Goal: Transaction & Acquisition: Purchase product/service

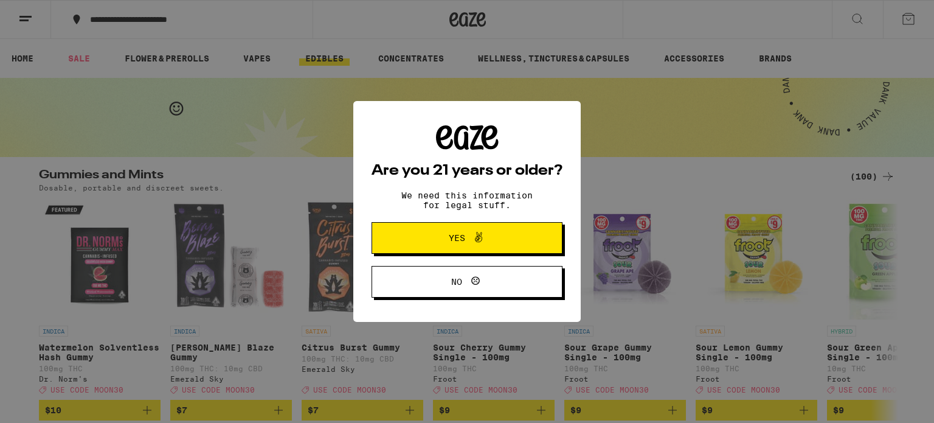
click at [440, 236] on span "Yes" at bounding box center [467, 238] width 92 height 16
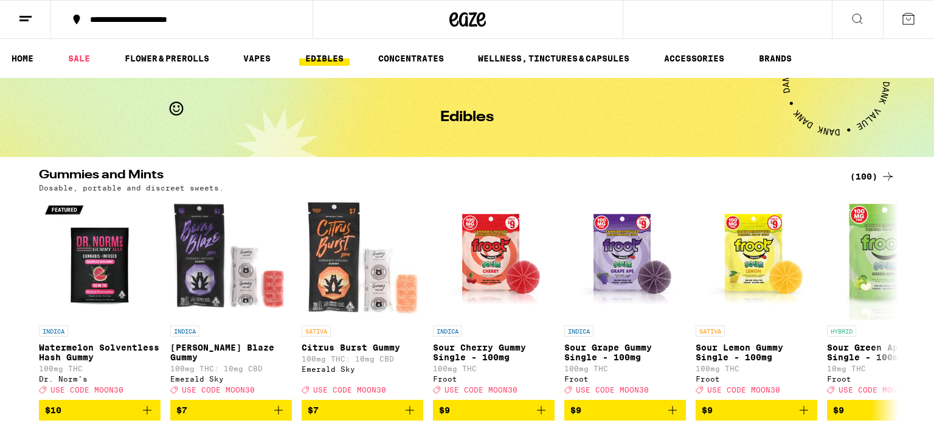
click at [36, 23] on button at bounding box center [25, 20] width 51 height 38
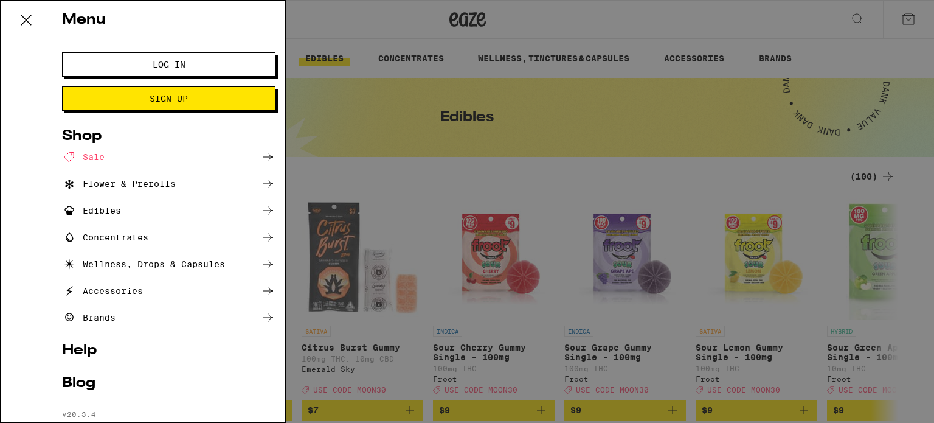
click at [176, 63] on span "Log In" at bounding box center [169, 64] width 33 height 9
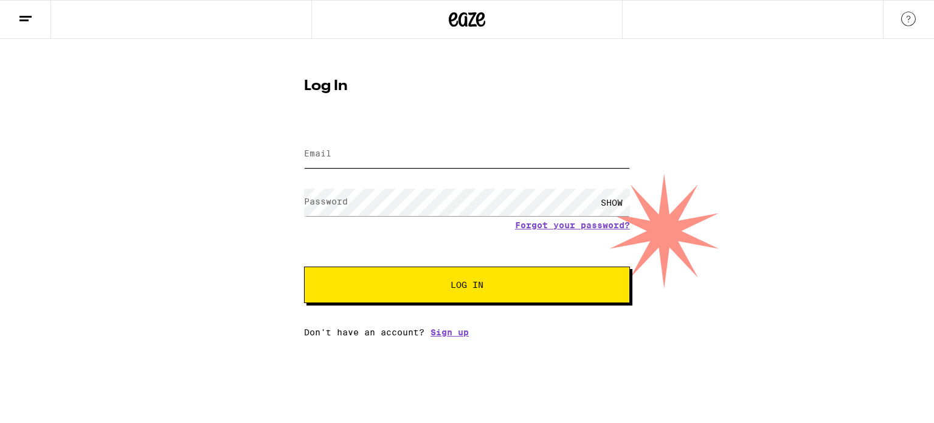
click at [332, 158] on input "Email" at bounding box center [467, 153] width 326 height 27
type input "[PERSON_NAME][EMAIL_ADDRESS][PERSON_NAME][DOMAIN_NAME]"
click at [304, 266] on button "Log In" at bounding box center [467, 284] width 326 height 36
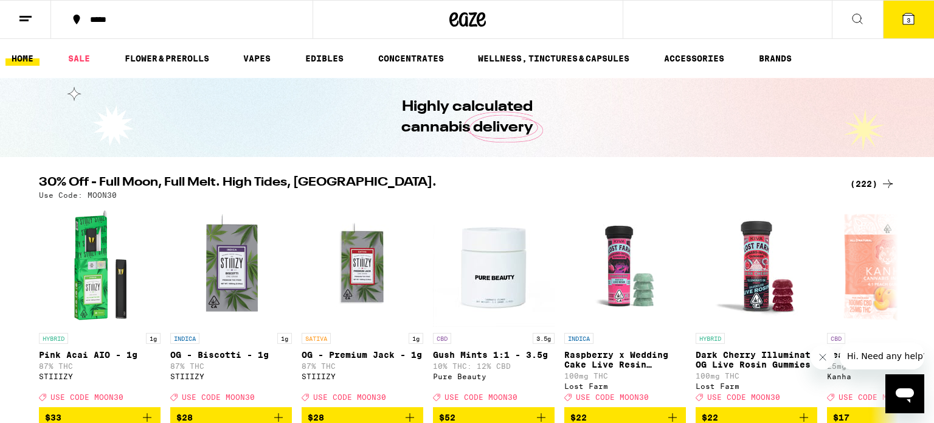
click at [907, 18] on span "3" at bounding box center [909, 19] width 4 height 7
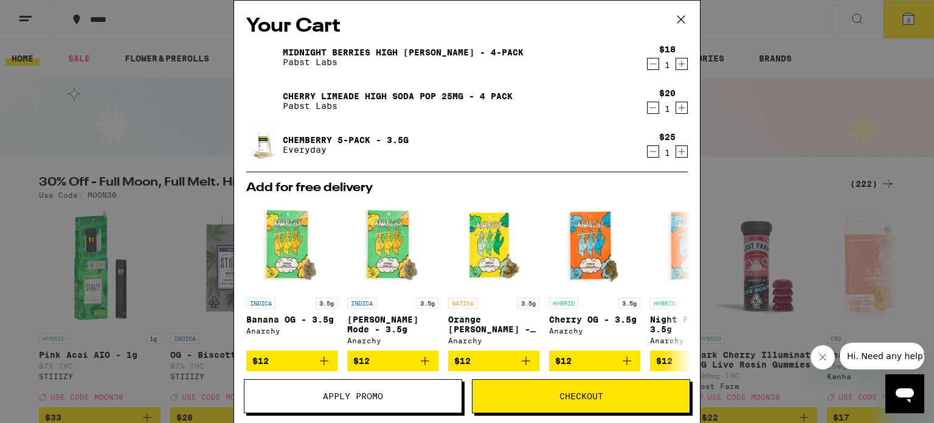
click at [654, 150] on icon "Decrement" at bounding box center [653, 151] width 11 height 15
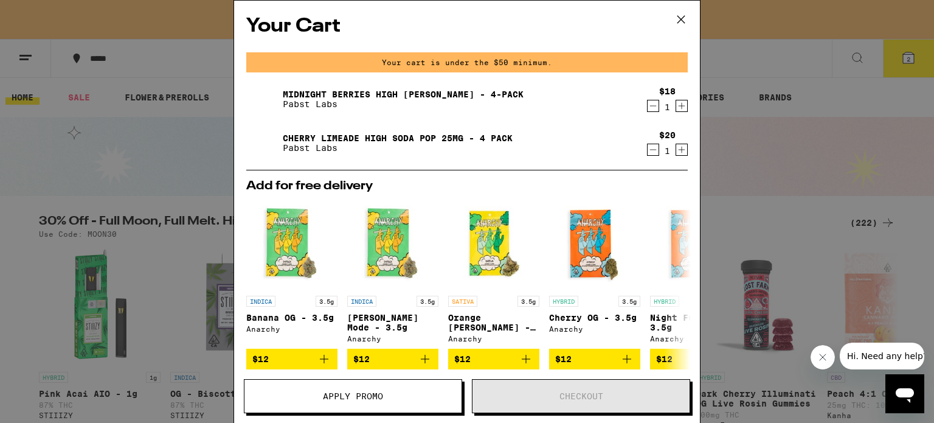
click at [680, 150] on icon "Increment" at bounding box center [681, 149] width 11 height 15
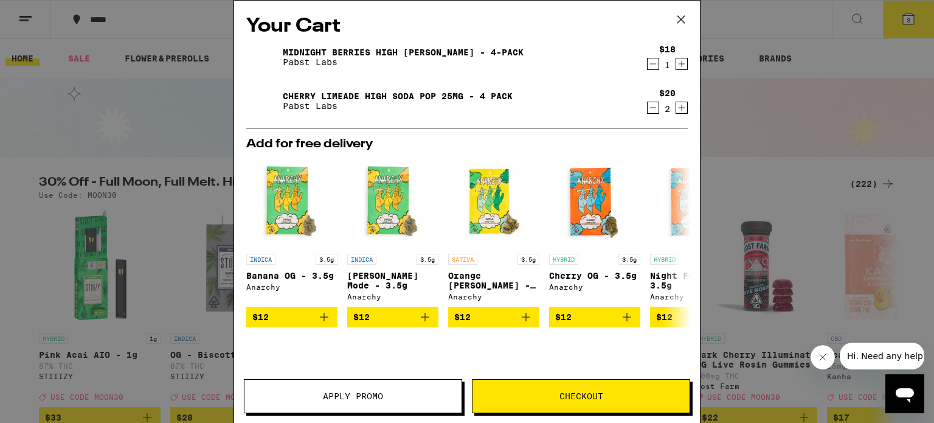
click at [651, 64] on icon "Decrement" at bounding box center [653, 64] width 7 height 0
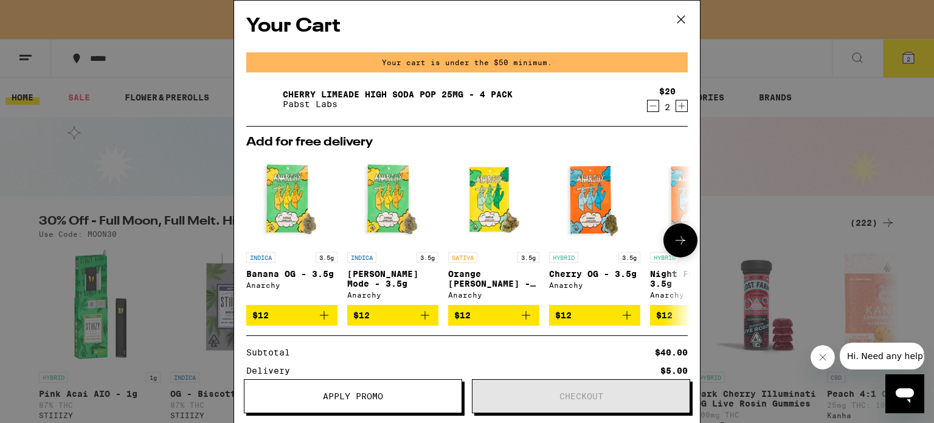
click at [675, 240] on icon at bounding box center [680, 240] width 15 height 15
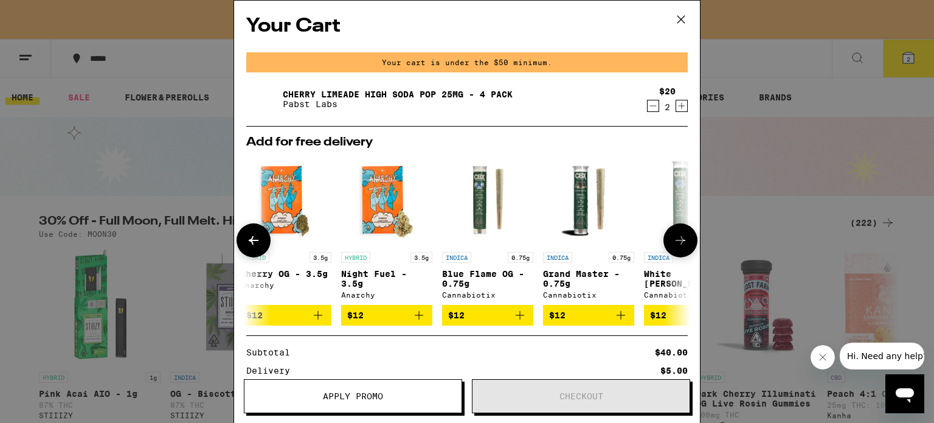
click at [675, 240] on icon at bounding box center [680, 240] width 15 height 15
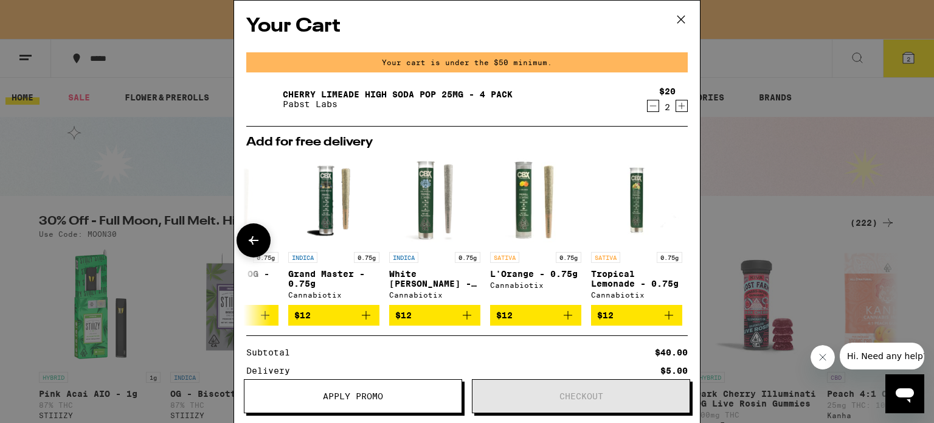
scroll to position [0, 567]
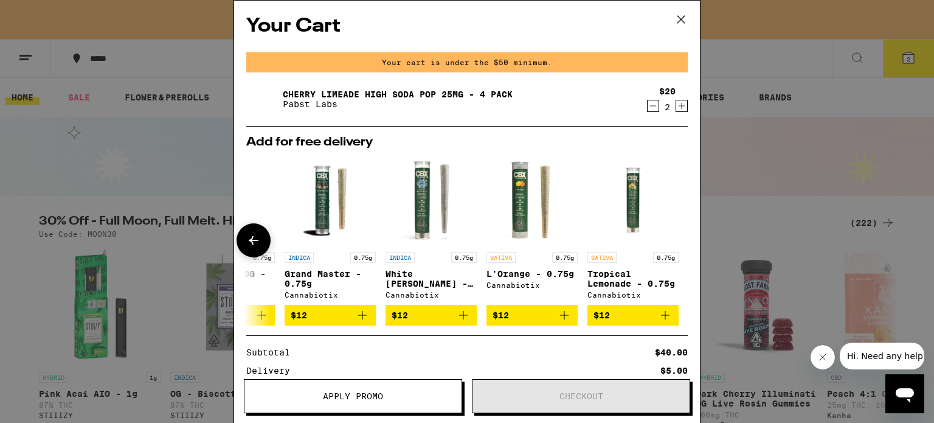
click at [675, 240] on div at bounding box center [681, 240] width 34 height 34
click at [681, 22] on icon at bounding box center [681, 19] width 18 height 18
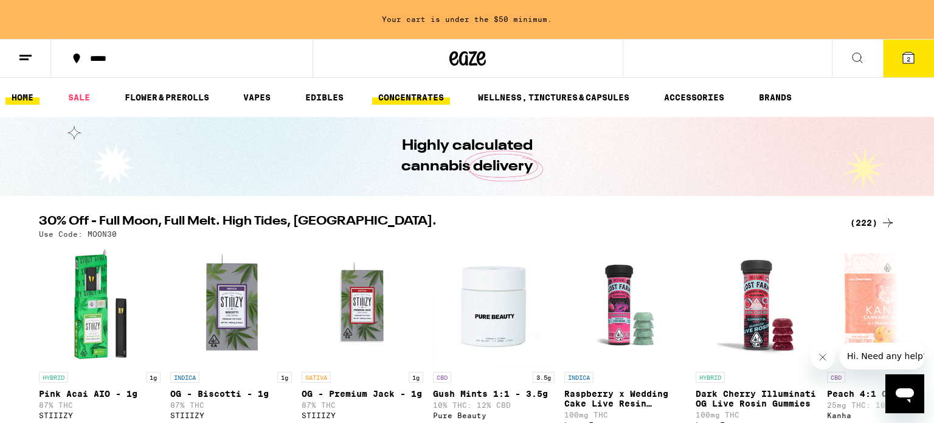
click at [395, 98] on link "CONCENTRATES" at bounding box center [411, 97] width 78 height 15
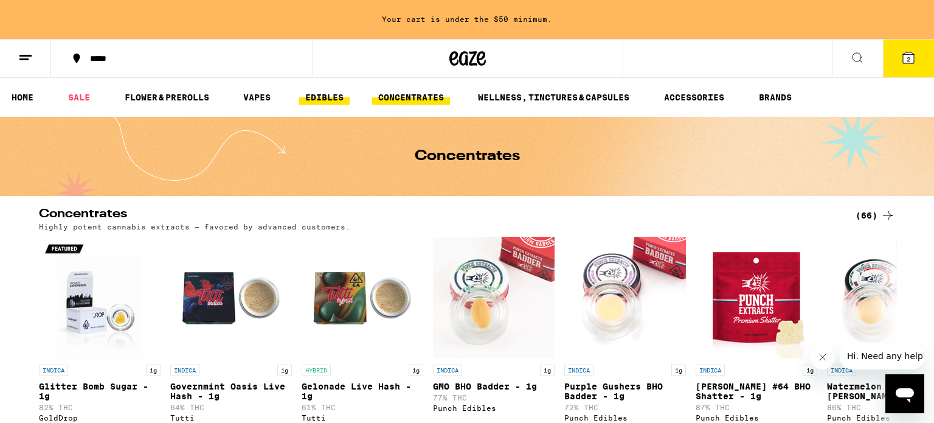
click at [325, 100] on link "EDIBLES" at bounding box center [324, 97] width 50 height 15
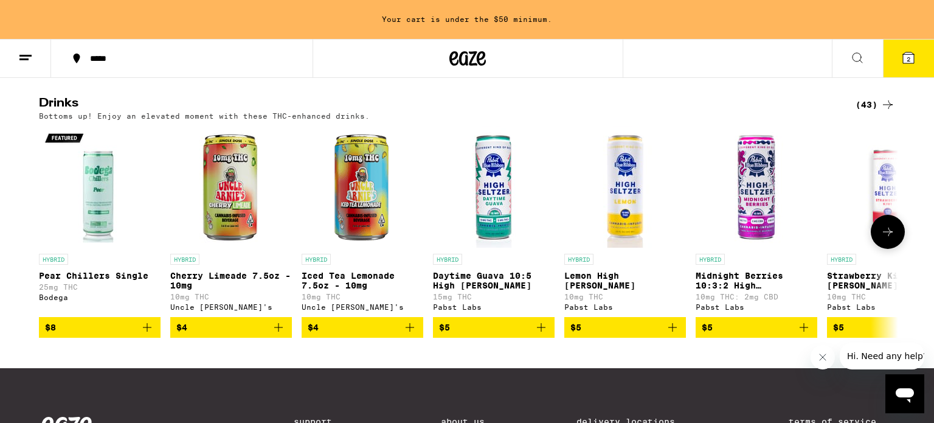
scroll to position [668, 0]
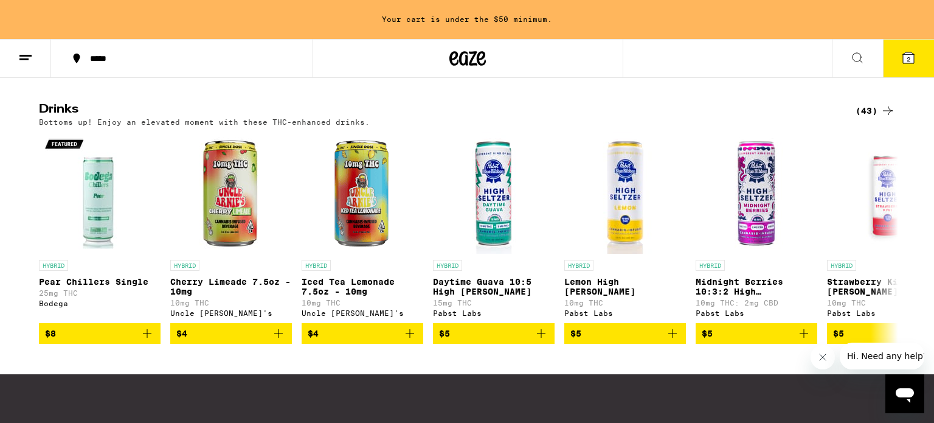
click at [889, 118] on icon at bounding box center [888, 110] width 15 height 15
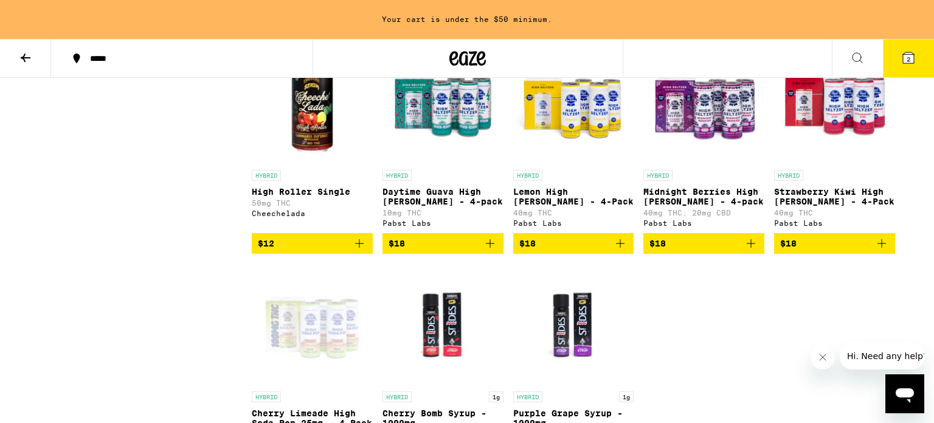
scroll to position [1761, 0]
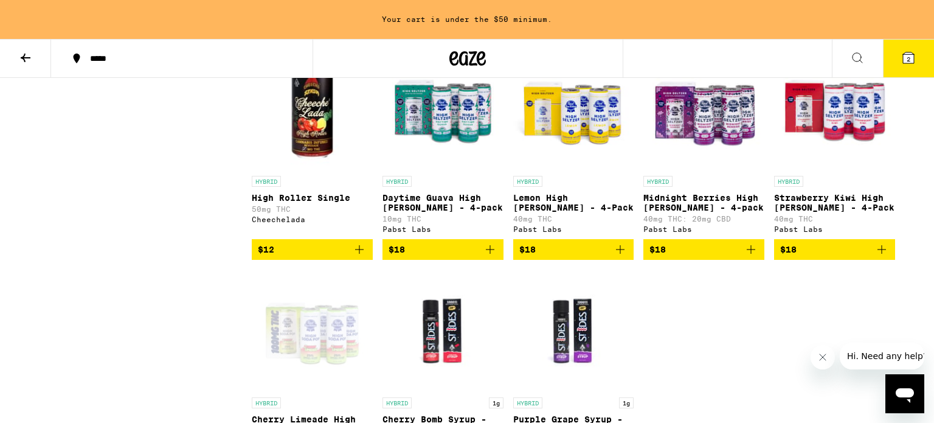
click at [621, 257] on icon "Add to bag" at bounding box center [620, 249] width 15 height 15
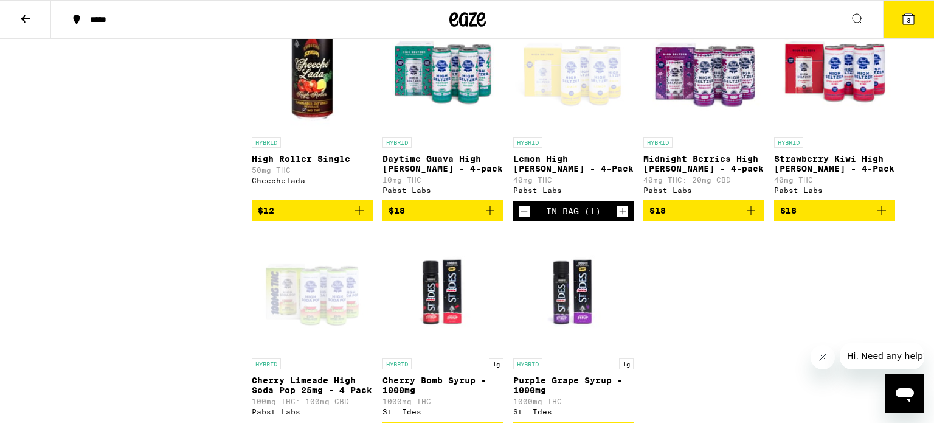
scroll to position [1722, 0]
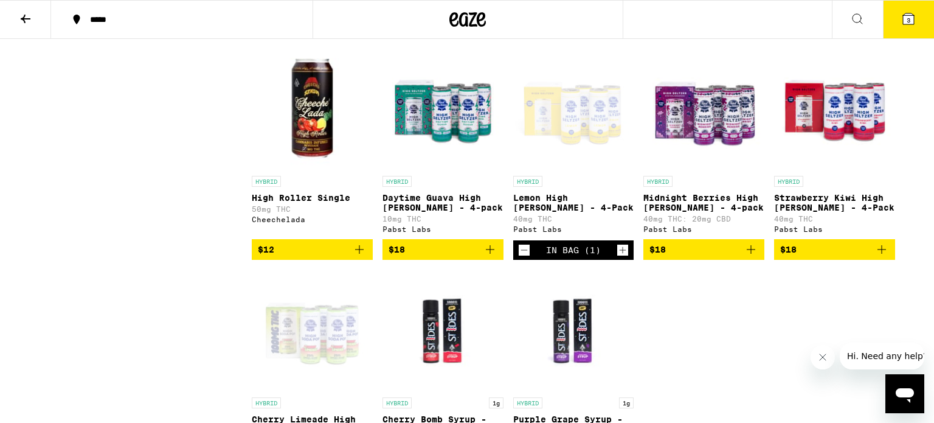
click at [910, 21] on icon at bounding box center [908, 18] width 11 height 11
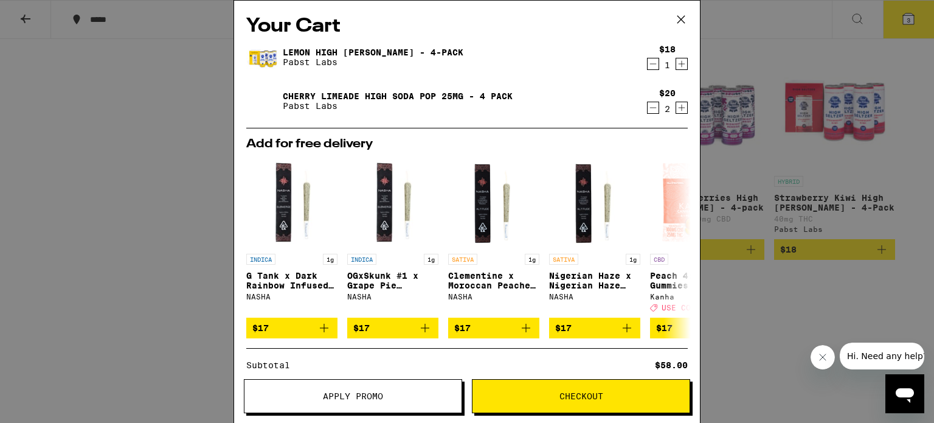
click at [570, 393] on span "Checkout" at bounding box center [582, 396] width 44 height 9
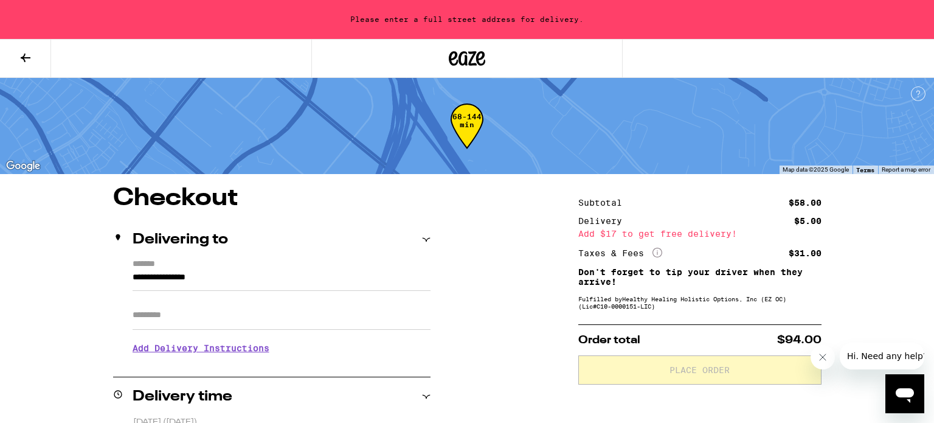
click at [471, 49] on icon at bounding box center [467, 58] width 36 height 22
